Goal: Transaction & Acquisition: Purchase product/service

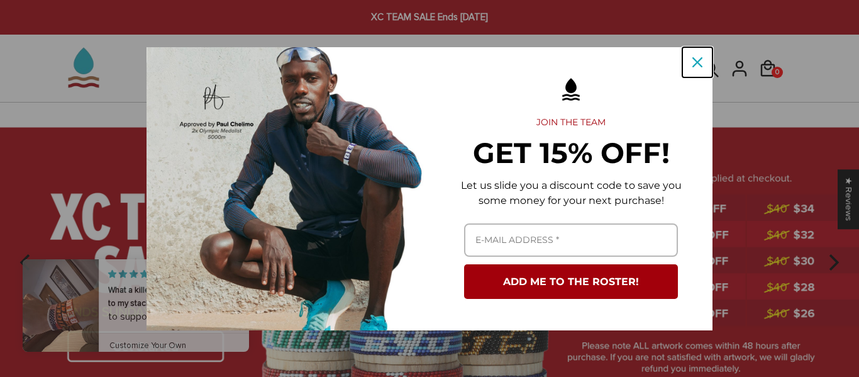
click at [691, 65] on div "Close" at bounding box center [698, 62] width 20 height 20
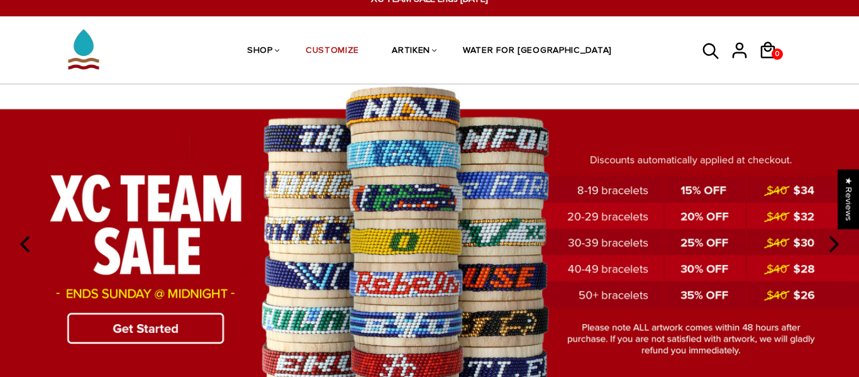
scroll to position [19, 0]
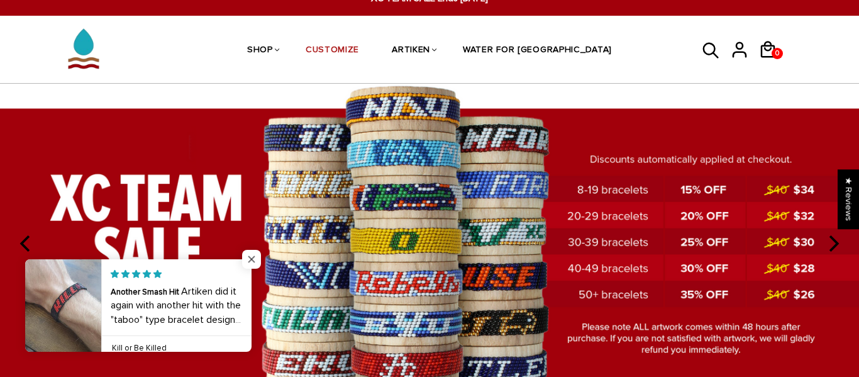
click at [255, 259] on span "Close popup widget" at bounding box center [251, 259] width 19 height 19
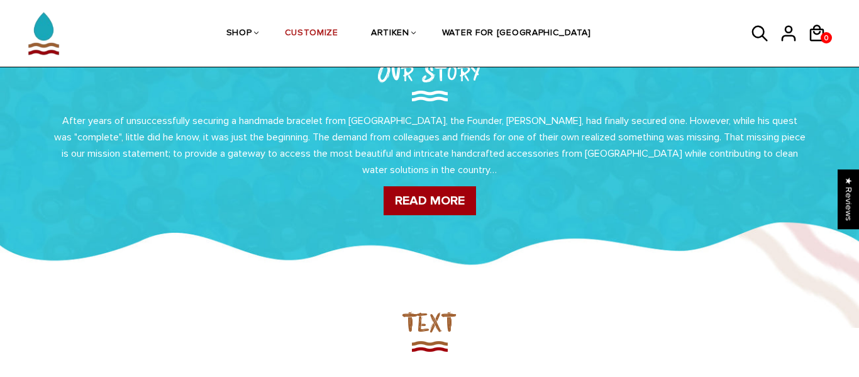
scroll to position [484, 0]
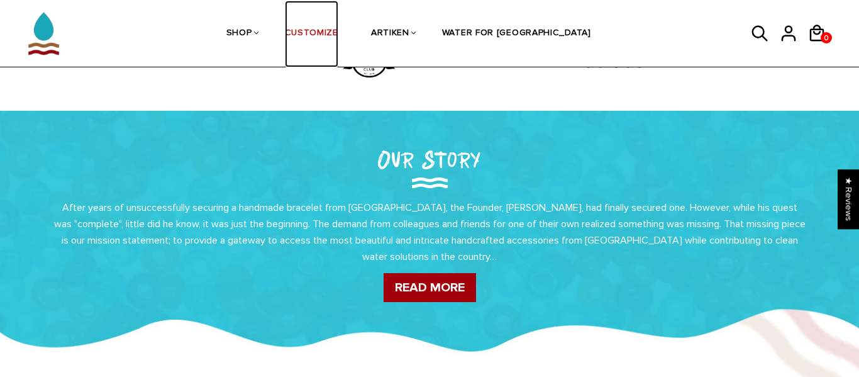
click at [338, 42] on link "CUSTOMIZE" at bounding box center [311, 34] width 53 height 67
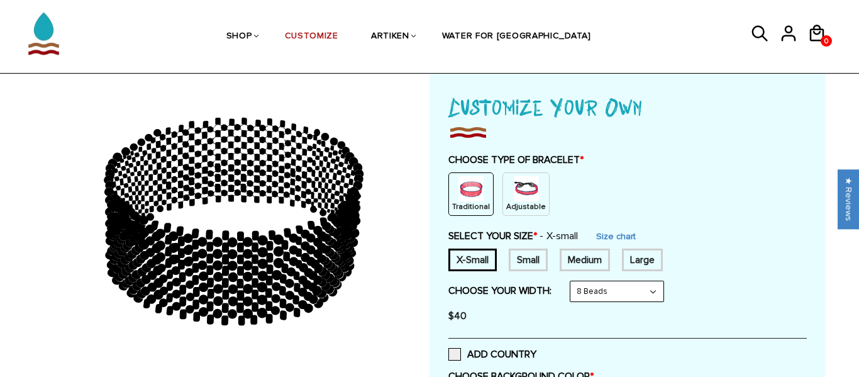
scroll to position [68, 0]
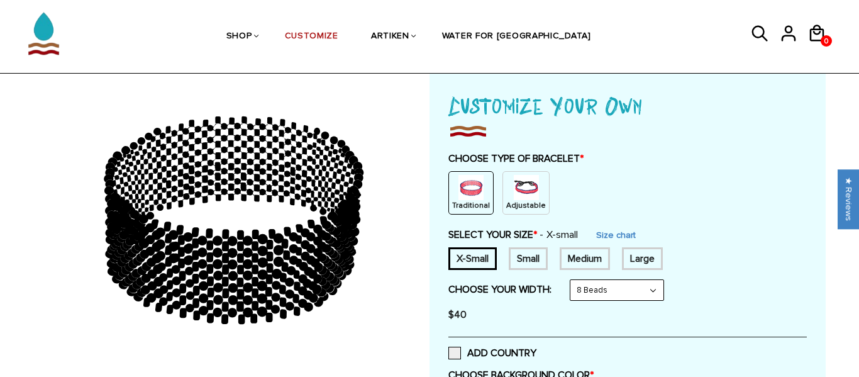
click at [514, 195] on img at bounding box center [526, 187] width 25 height 25
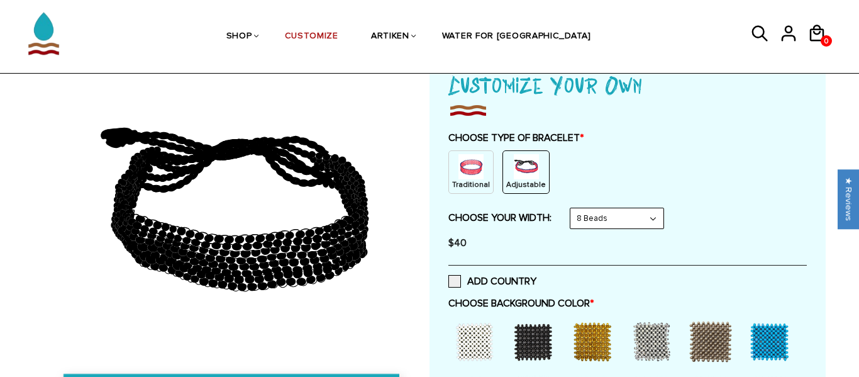
scroll to position [90, 0]
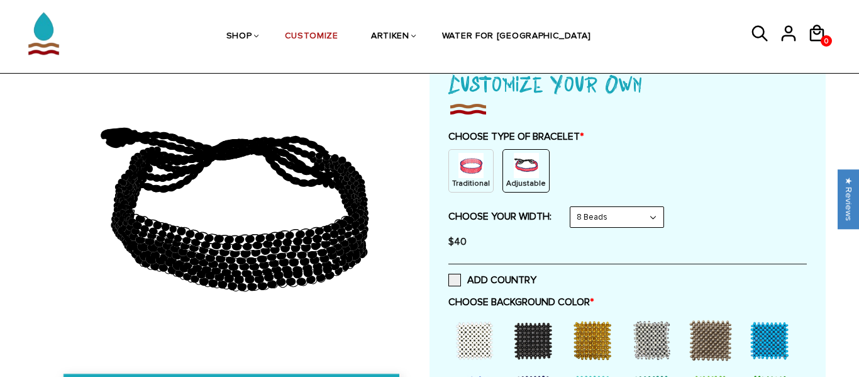
click at [605, 219] on select "8 Beads 6 Beads 10 Beads" at bounding box center [617, 217] width 93 height 20
click at [573, 207] on select "8 Beads 6 Beads 10 Beads" at bounding box center [617, 217] width 93 height 20
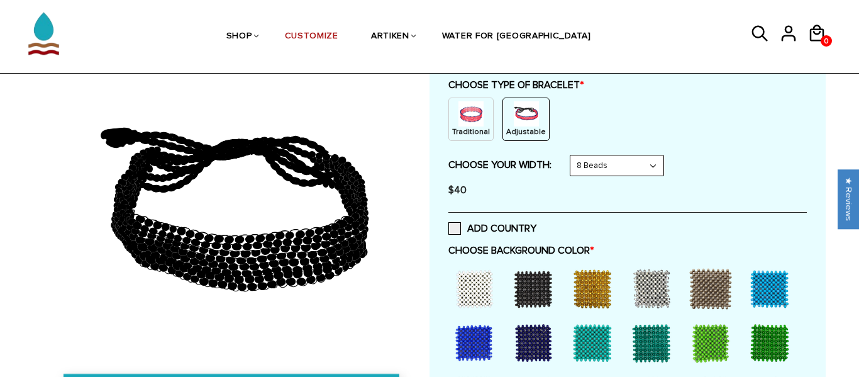
scroll to position [162, 0]
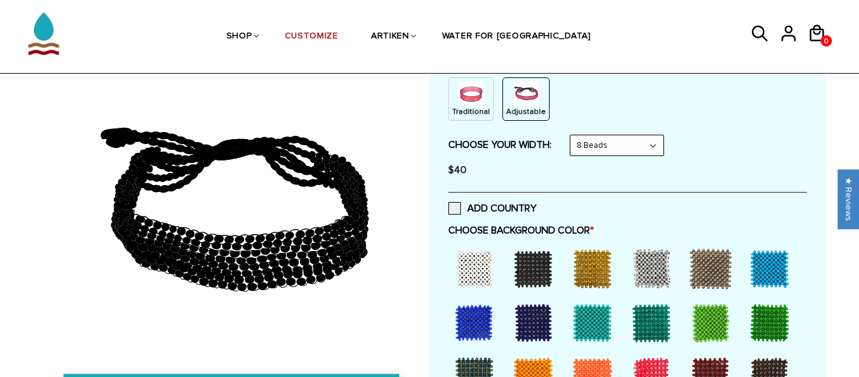
click at [526, 276] on div at bounding box center [533, 268] width 50 height 50
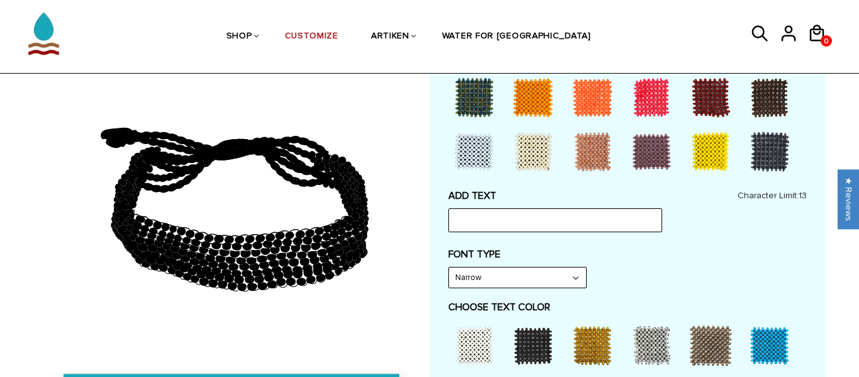
scroll to position [446, 0]
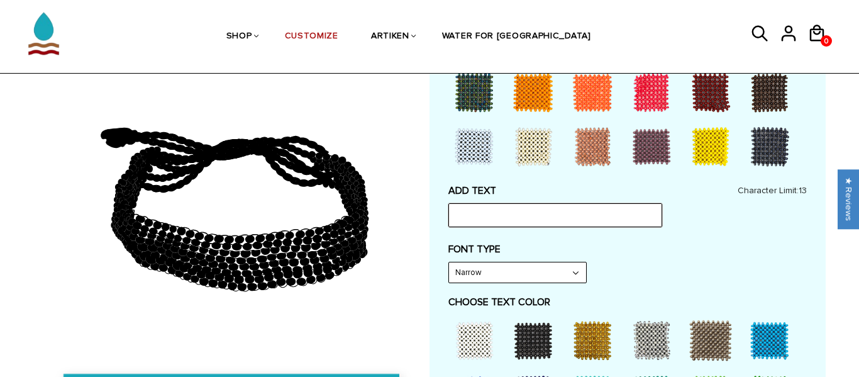
click at [472, 217] on input "text" at bounding box center [556, 215] width 214 height 24
type input "PRXC/T&F"
click at [598, 249] on label "FONT TYPE" at bounding box center [628, 249] width 359 height 13
click at [547, 276] on select "Narrow Bold" at bounding box center [517, 272] width 137 height 20
click at [639, 259] on div "FONT TYPE Narrow Narrow Bold" at bounding box center [628, 263] width 359 height 40
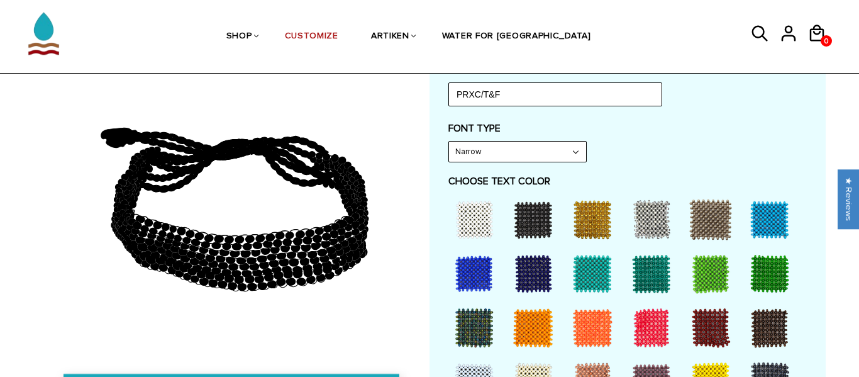
scroll to position [568, 0]
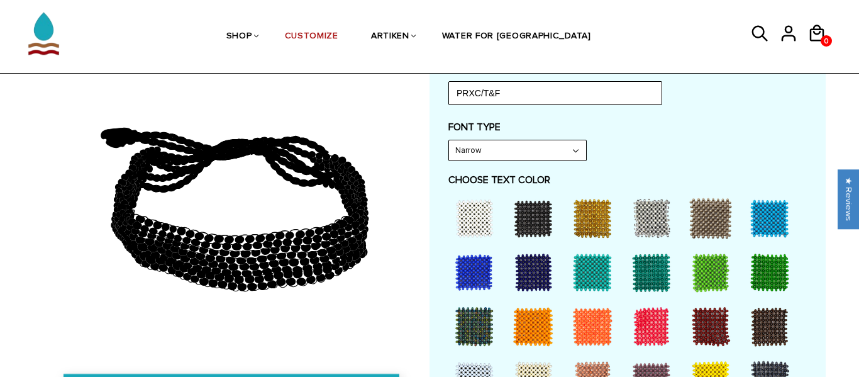
click at [778, 273] on div at bounding box center [770, 272] width 50 height 50
click at [473, 227] on div at bounding box center [474, 218] width 50 height 50
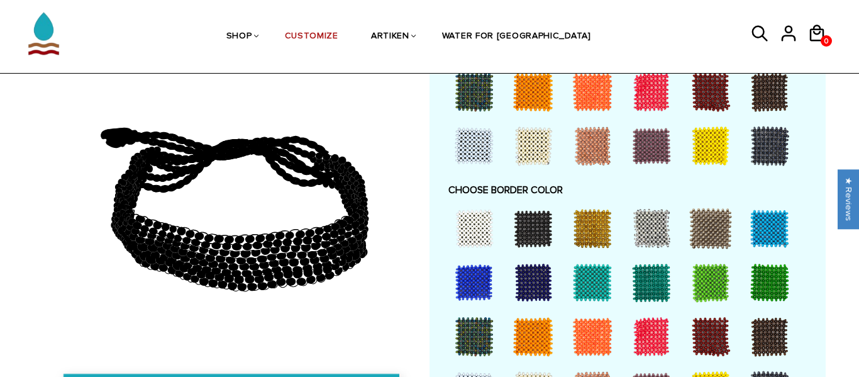
scroll to position [805, 0]
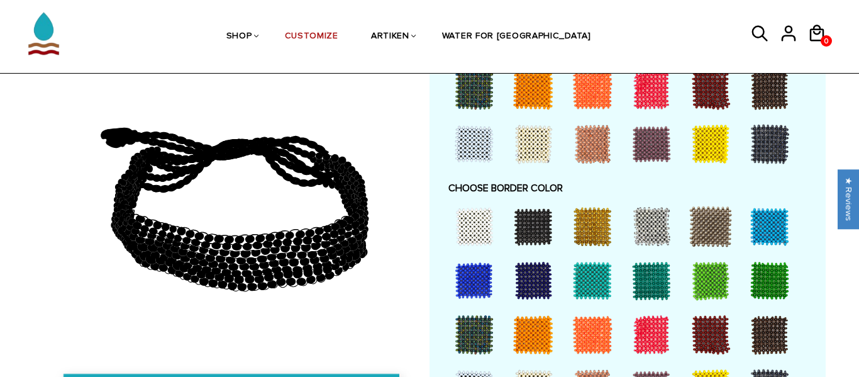
click at [477, 332] on div at bounding box center [474, 335] width 50 height 50
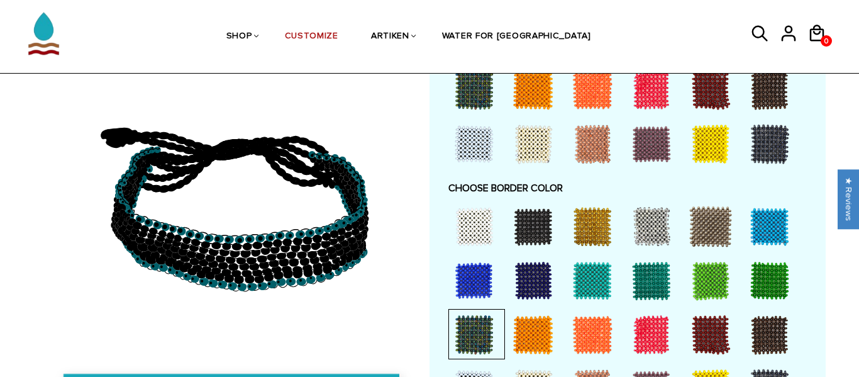
click at [656, 285] on div at bounding box center [652, 280] width 50 height 50
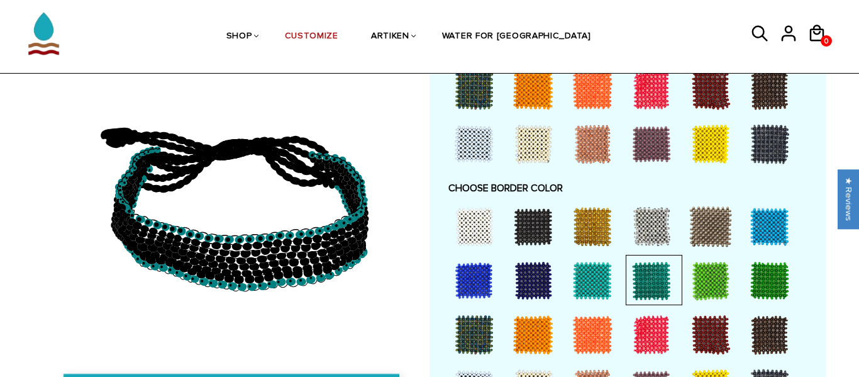
click at [714, 281] on div at bounding box center [711, 280] width 50 height 50
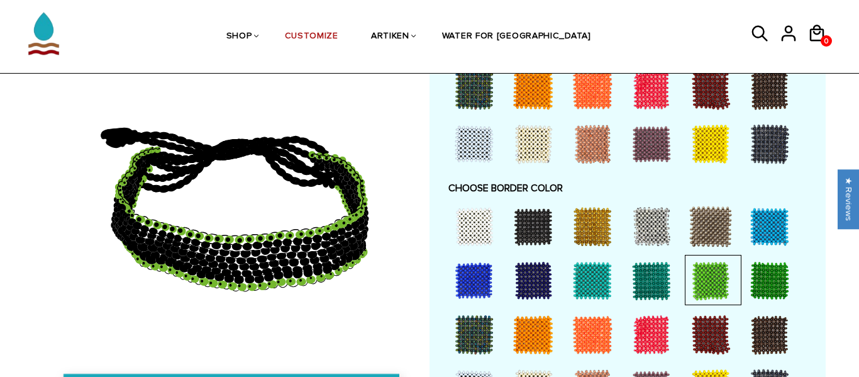
click at [766, 284] on div at bounding box center [770, 280] width 50 height 50
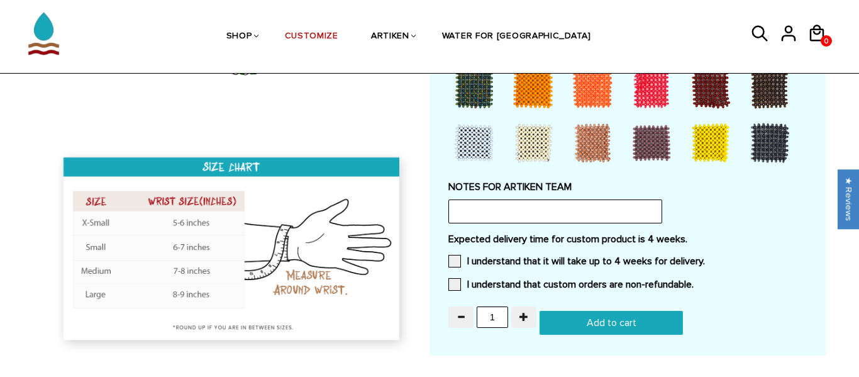
scroll to position [1055, 0]
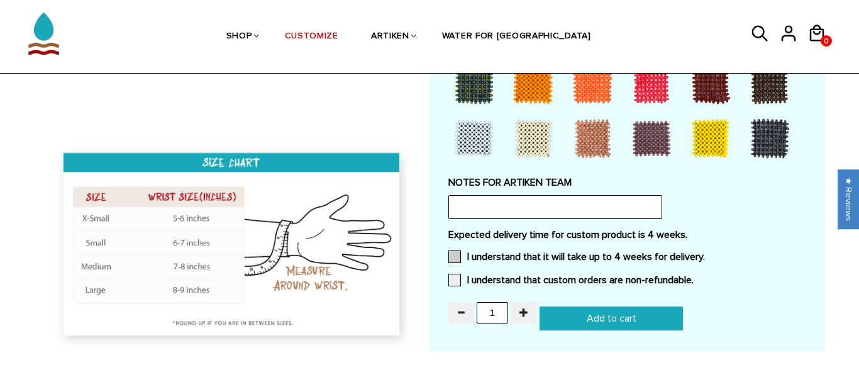
click at [617, 255] on label "I understand that it will take up to 4 weeks for delivery." at bounding box center [577, 256] width 257 height 13
click at [705, 253] on input "I understand that it will take up to 4 weeks for delivery." at bounding box center [705, 253] width 0 height 0
click at [608, 281] on label "I understand that custom orders are non-refundable." at bounding box center [571, 280] width 245 height 13
click at [694, 276] on input "I understand that custom orders are non-refundable." at bounding box center [694, 276] width 0 height 0
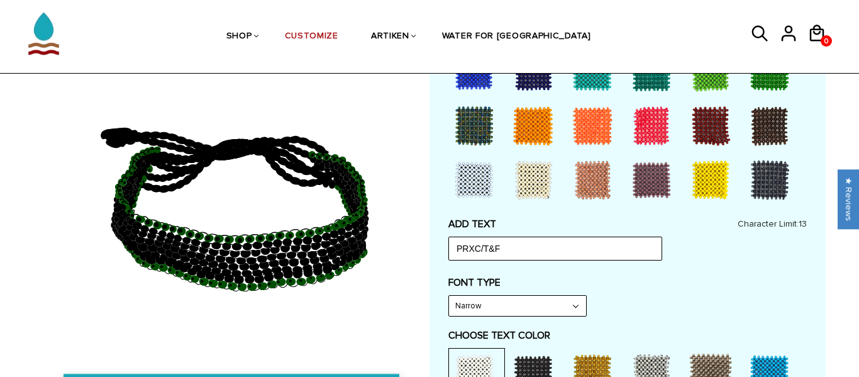
scroll to position [412, 0]
drag, startPoint x: 546, startPoint y: 246, endPoint x: 451, endPoint y: 243, distance: 95.1
click at [451, 243] on input "PRXC/T&F" at bounding box center [556, 249] width 214 height 24
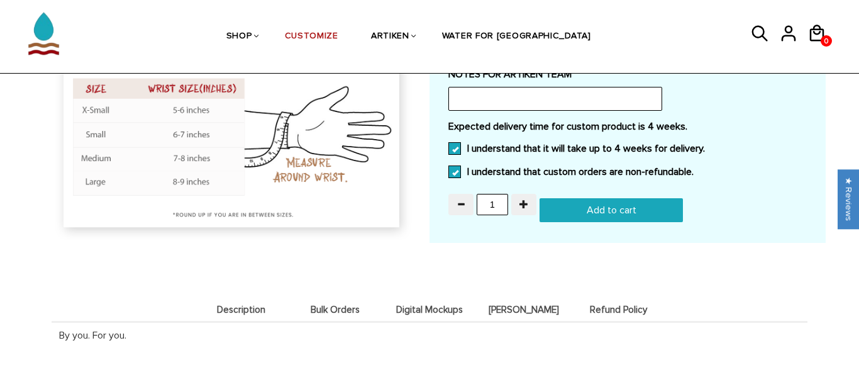
scroll to position [1165, 0]
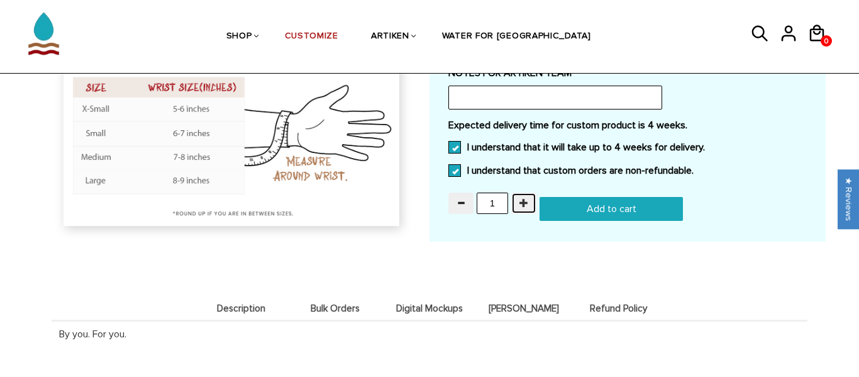
click at [527, 206] on span "button" at bounding box center [524, 202] width 9 height 9
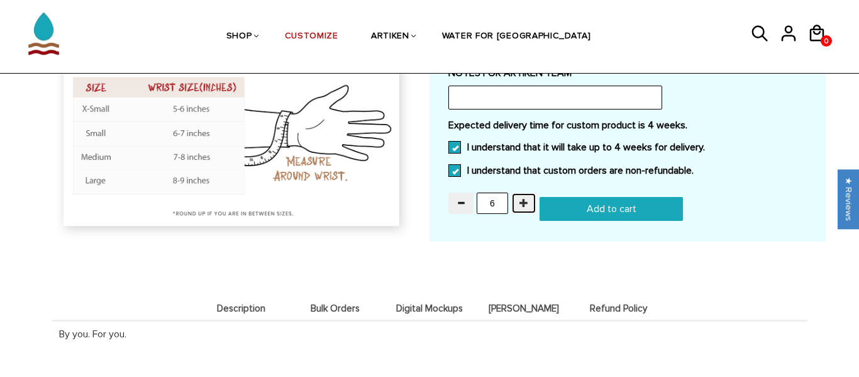
click at [527, 206] on span "button" at bounding box center [524, 202] width 9 height 9
type input "10"
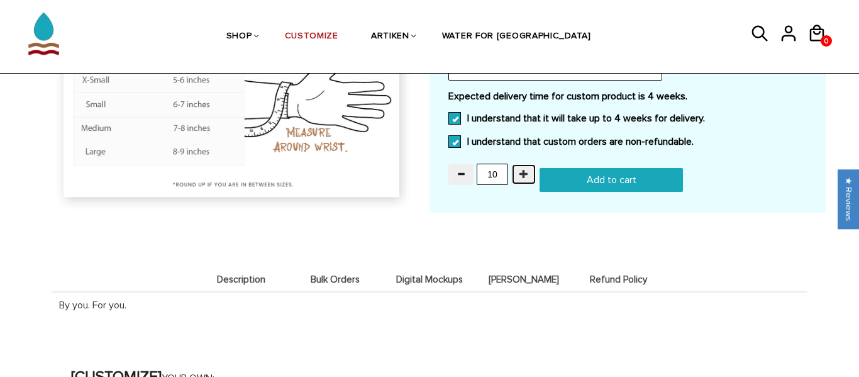
scroll to position [1192, 0]
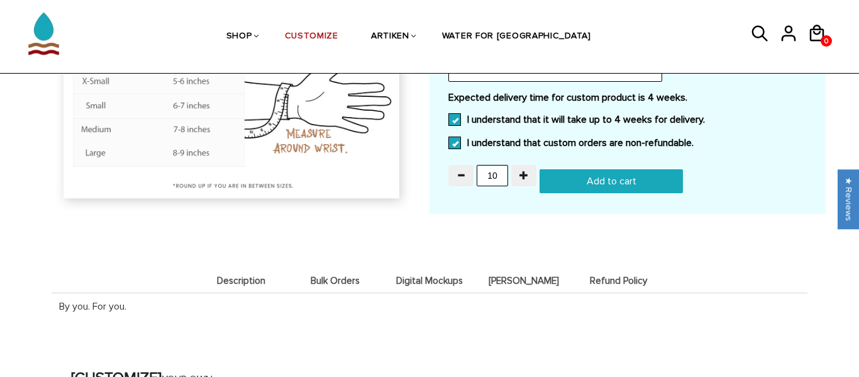
click at [588, 175] on input "Add to cart" at bounding box center [611, 181] width 143 height 24
type input "Add to cart"
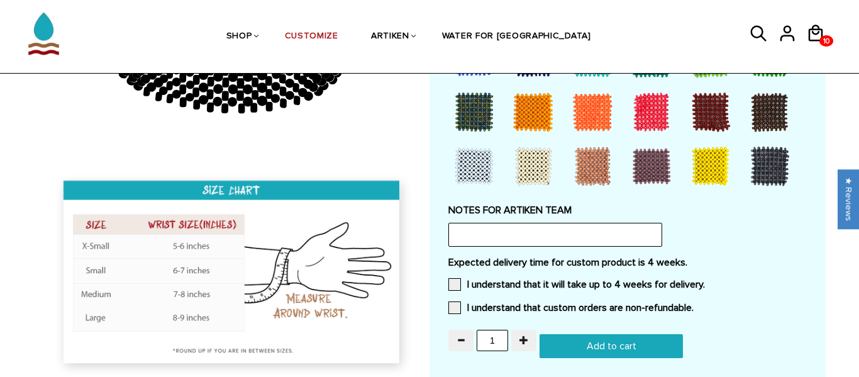
scroll to position [1073, 0]
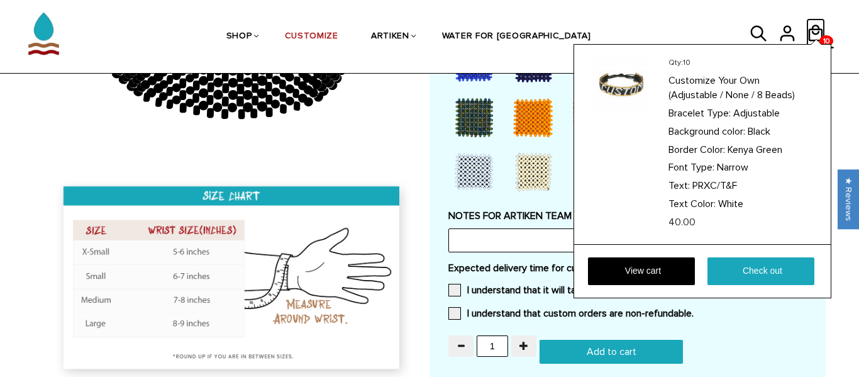
click at [815, 23] on icon at bounding box center [816, 33] width 19 height 30
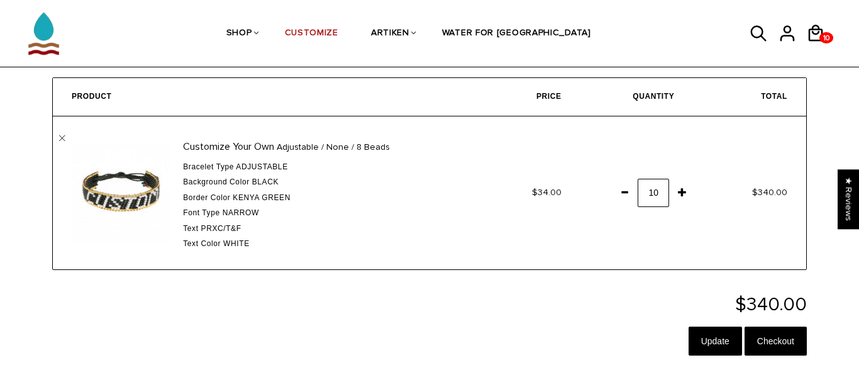
scroll to position [53, 0]
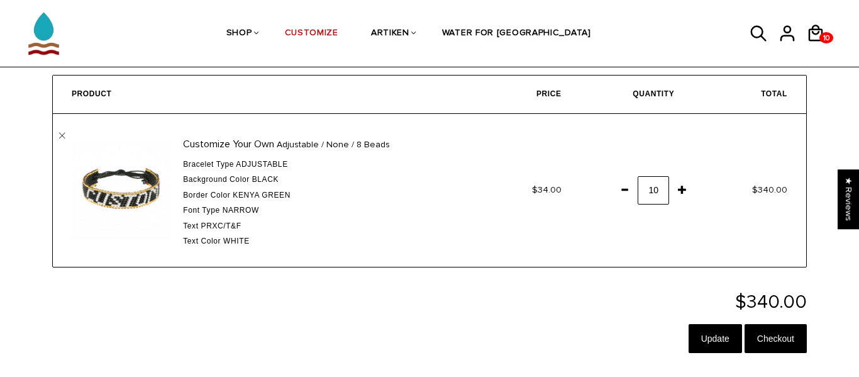
click at [767, 303] on span "$340.00" at bounding box center [772, 301] width 72 height 23
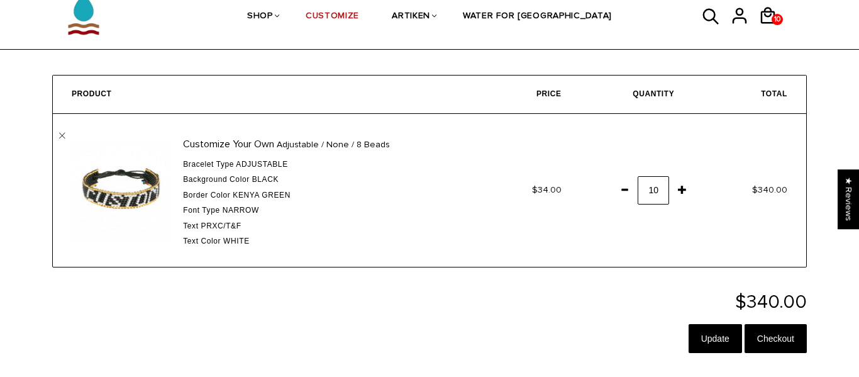
scroll to position [0, 0]
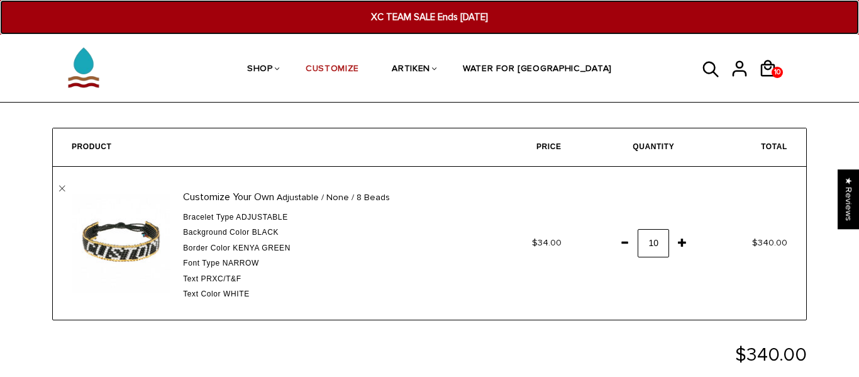
click at [468, 18] on span "XC TEAM SALE Ends [DATE]" at bounding box center [430, 17] width 328 height 14
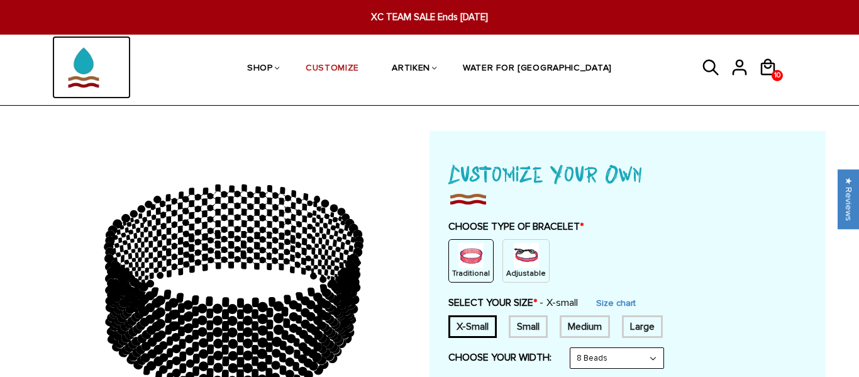
click at [79, 77] on img at bounding box center [83, 67] width 63 height 63
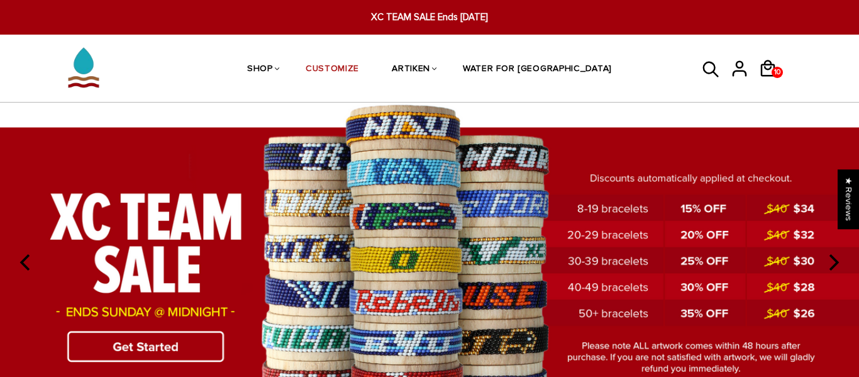
scroll to position [5, 0]
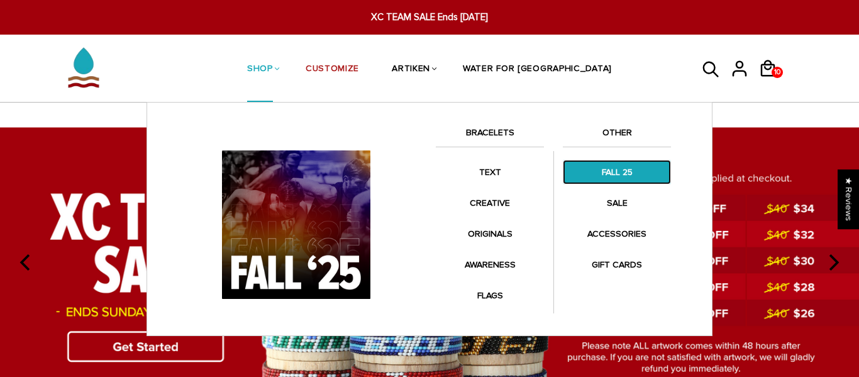
click at [600, 179] on link "FALL 25" at bounding box center [617, 172] width 108 height 25
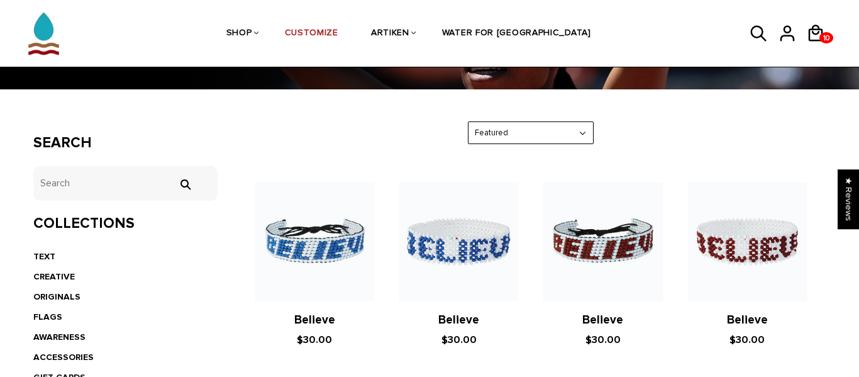
scroll to position [171, 0]
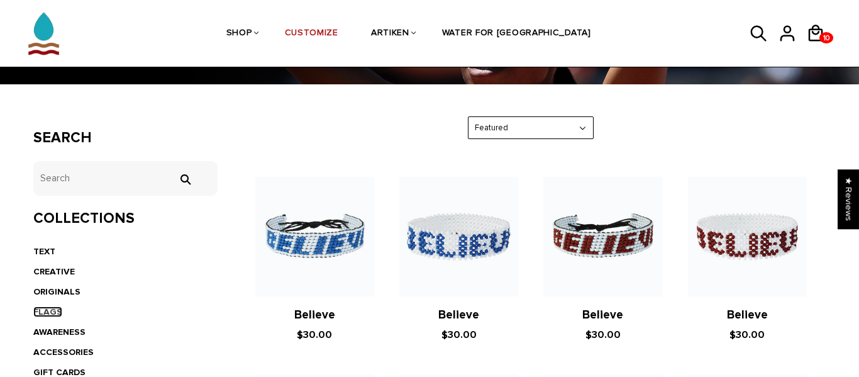
click at [52, 311] on link "FLAGS" at bounding box center [47, 311] width 29 height 11
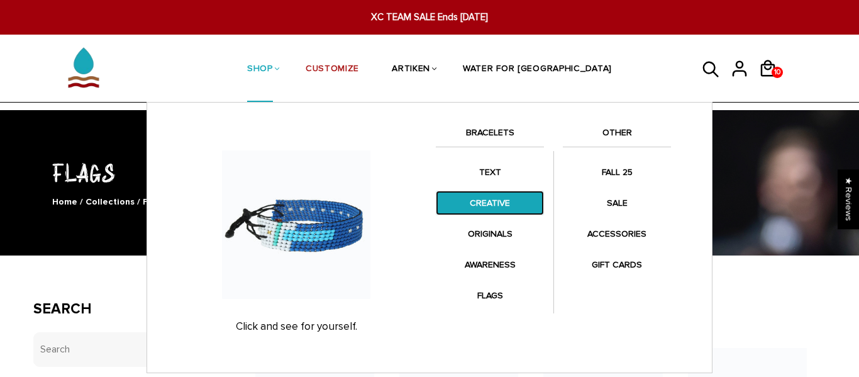
click at [483, 208] on link "CREATIVE" at bounding box center [490, 203] width 108 height 25
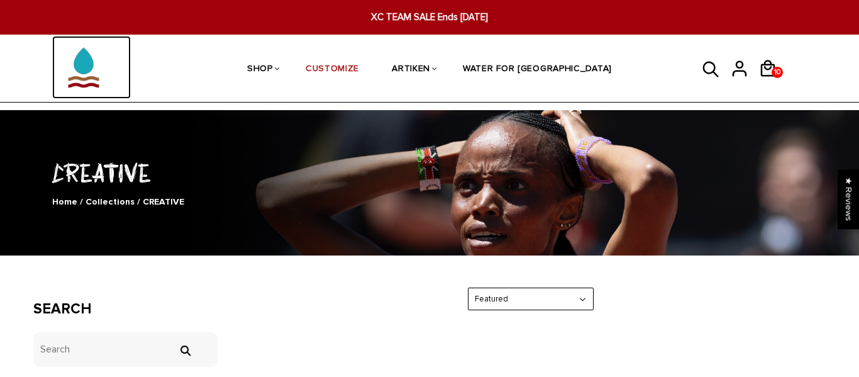
click at [94, 51] on img at bounding box center [83, 67] width 63 height 63
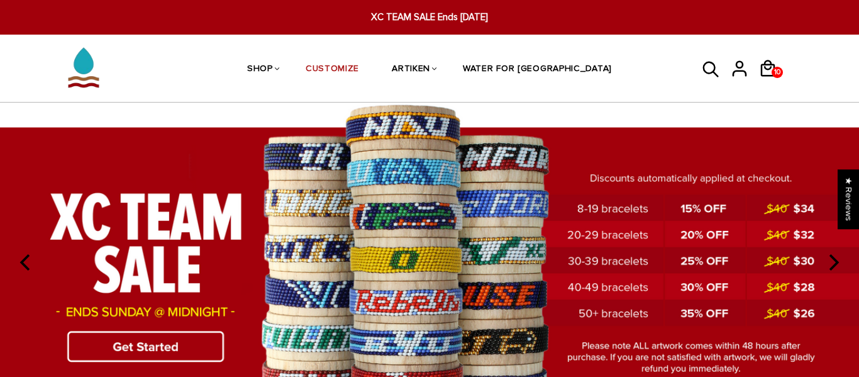
click at [394, 256] on img at bounding box center [429, 263] width 859 height 320
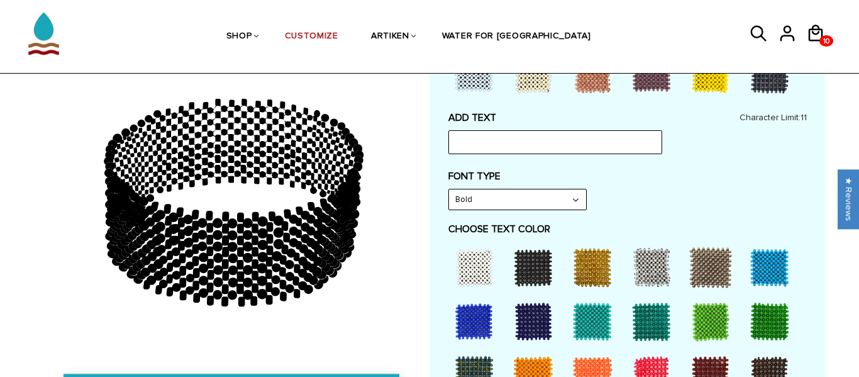
scroll to position [656, 0]
